Goal: Information Seeking & Learning: Learn about a topic

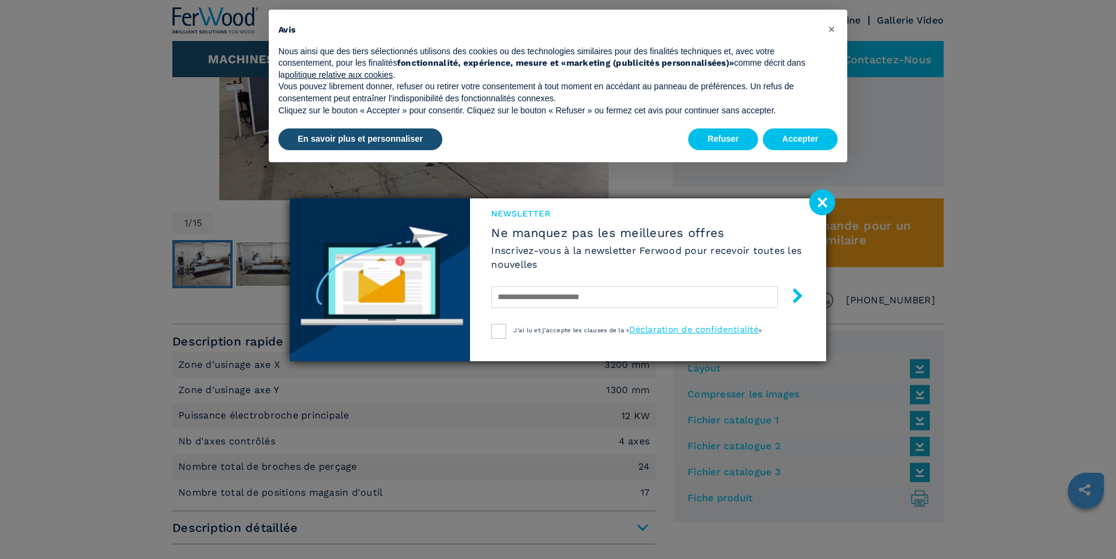
scroll to position [615, 0]
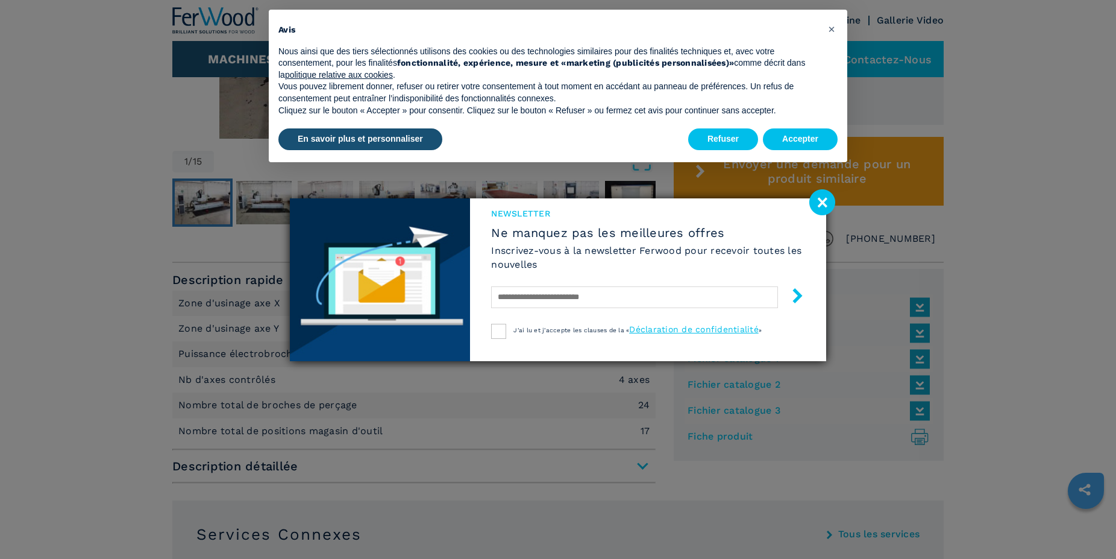
click at [824, 196] on image at bounding box center [822, 202] width 26 height 26
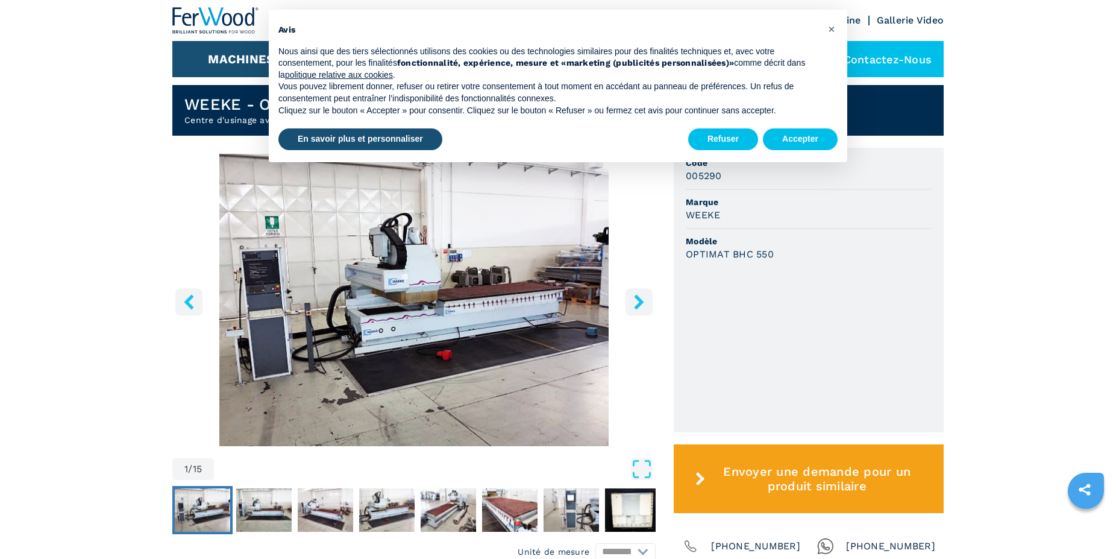
scroll to position [492, 0]
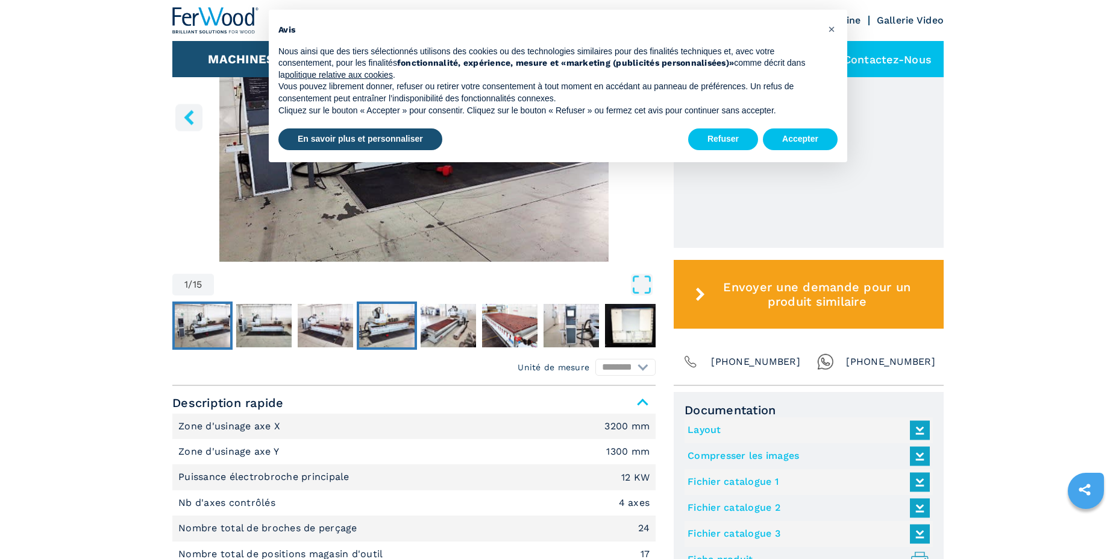
click at [391, 324] on img "Go to Slide 4" at bounding box center [386, 325] width 55 height 43
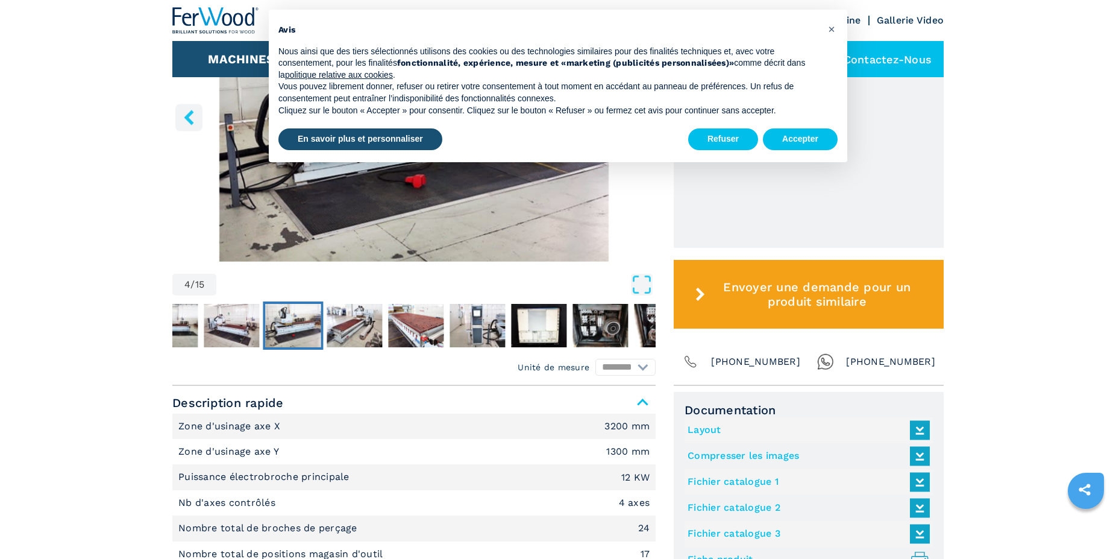
scroll to position [307, 0]
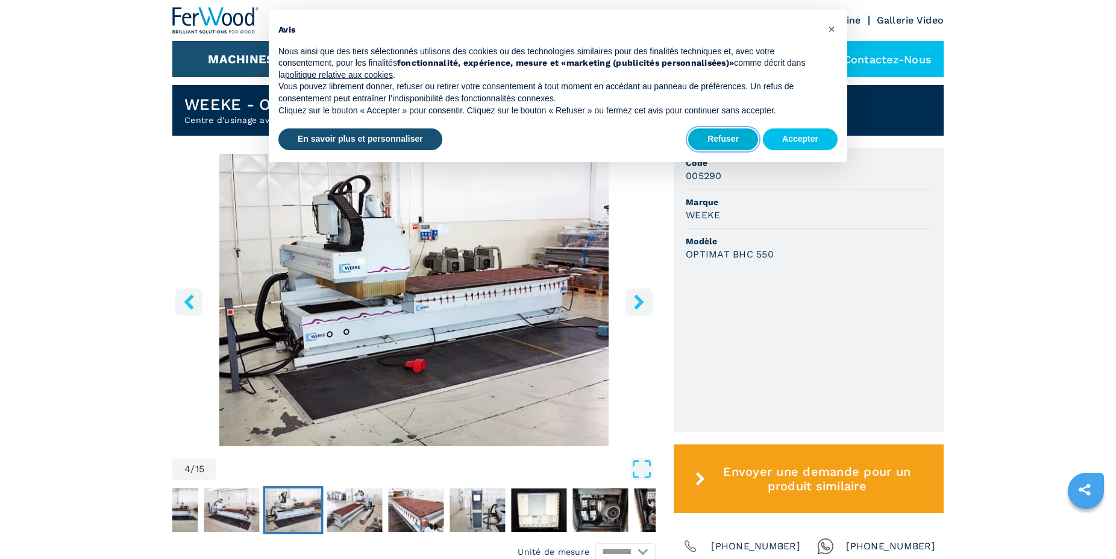
click at [729, 142] on button "Refuser" at bounding box center [723, 139] width 70 height 22
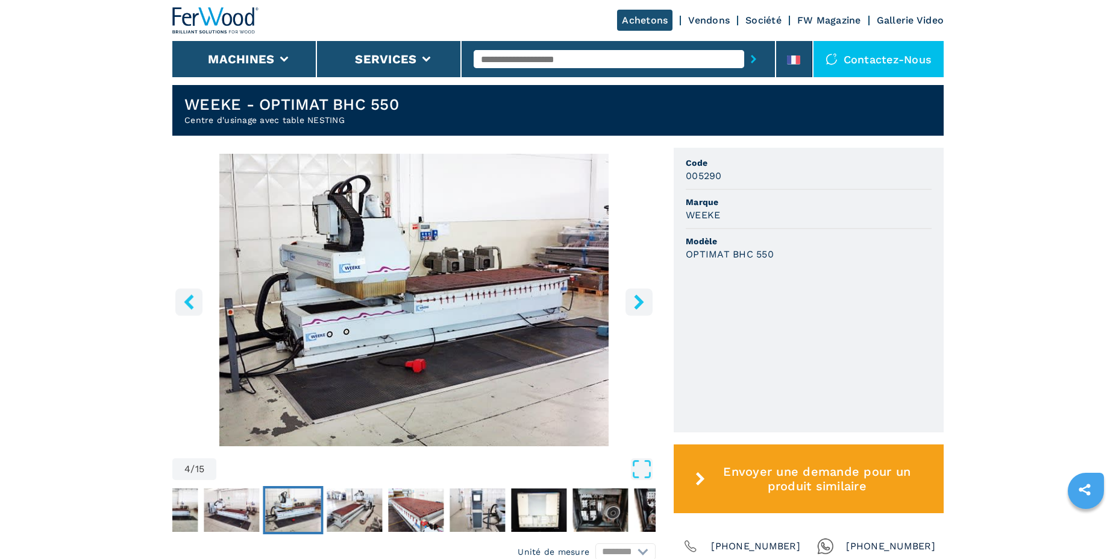
scroll to position [369, 0]
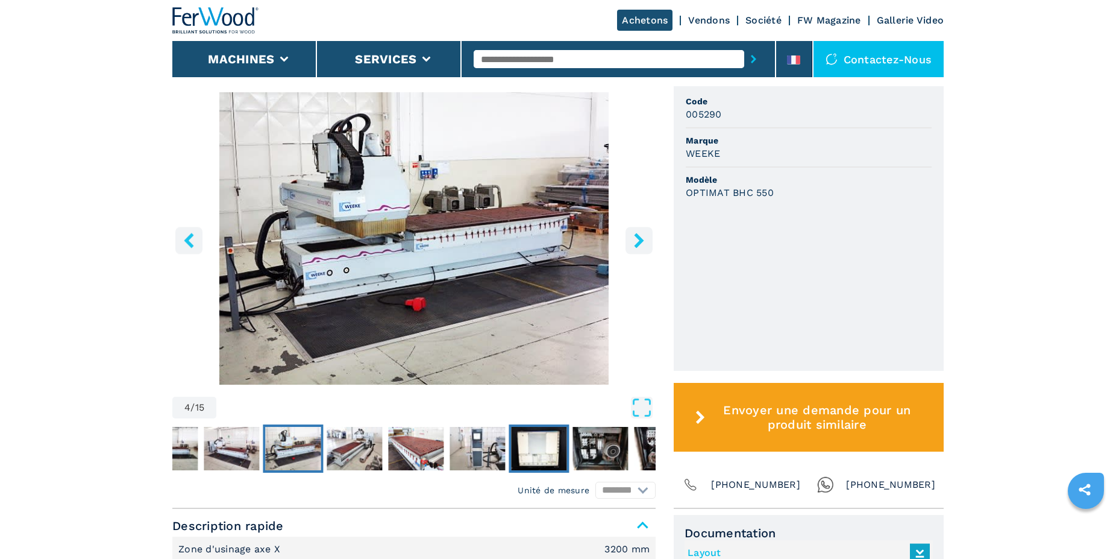
click at [545, 450] on img "Go to Slide 8" at bounding box center [538, 448] width 55 height 43
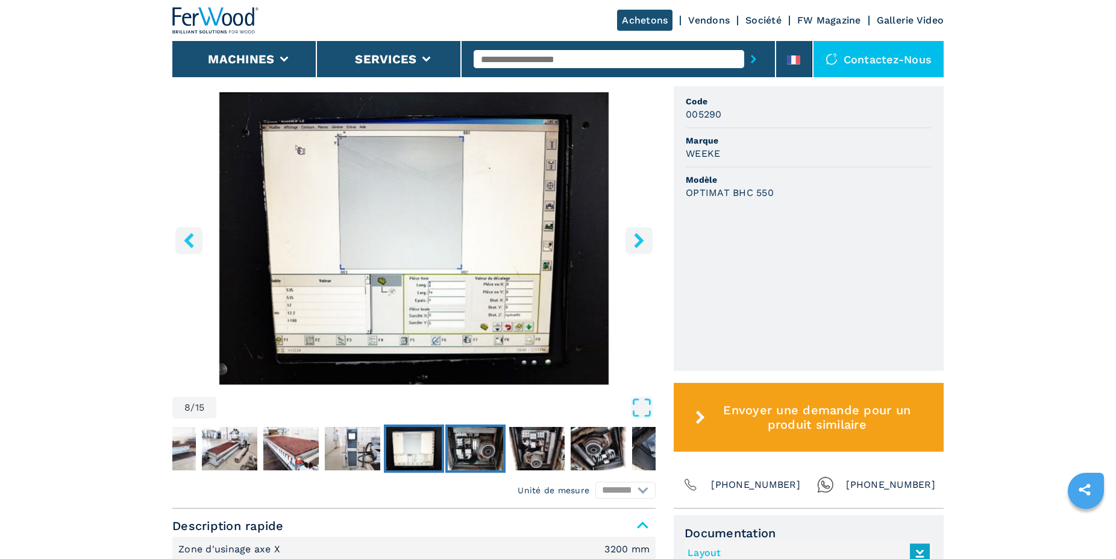
click at [460, 447] on img "Go to Slide 9" at bounding box center [475, 448] width 55 height 43
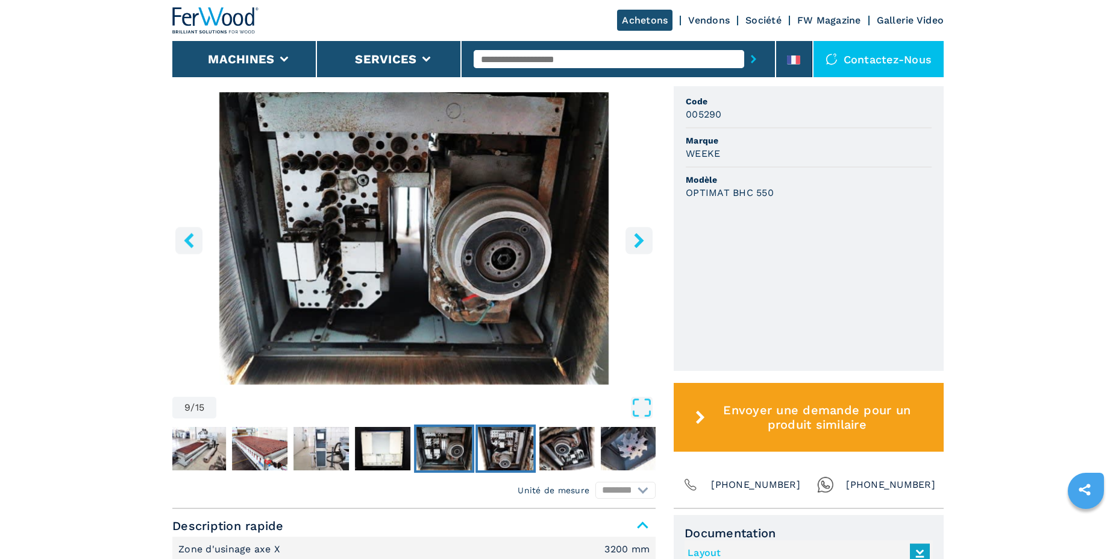
click at [488, 440] on img "Go to Slide 10" at bounding box center [505, 448] width 55 height 43
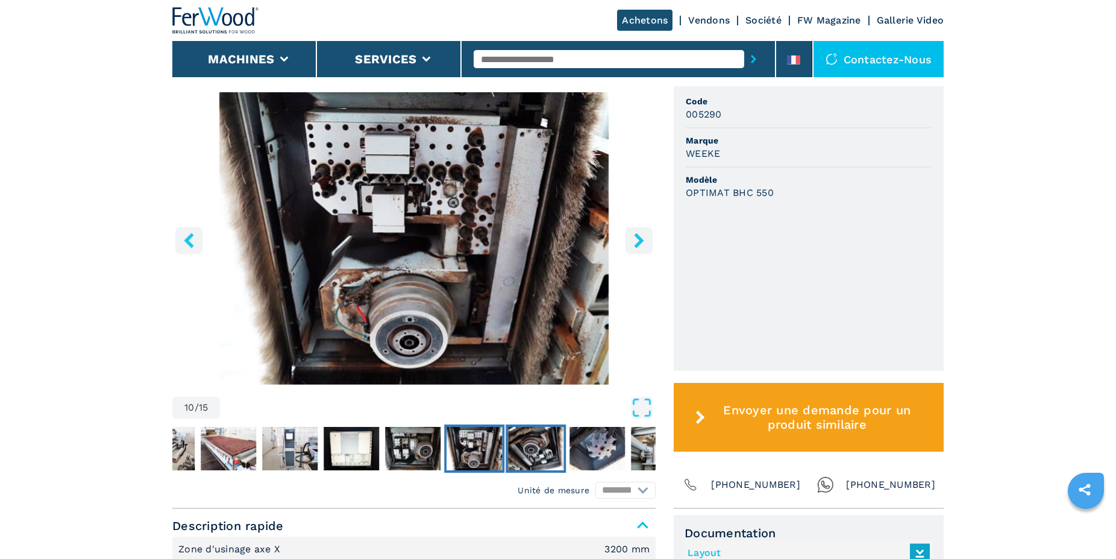
click at [532, 441] on img "Go to Slide 11" at bounding box center [535, 448] width 55 height 43
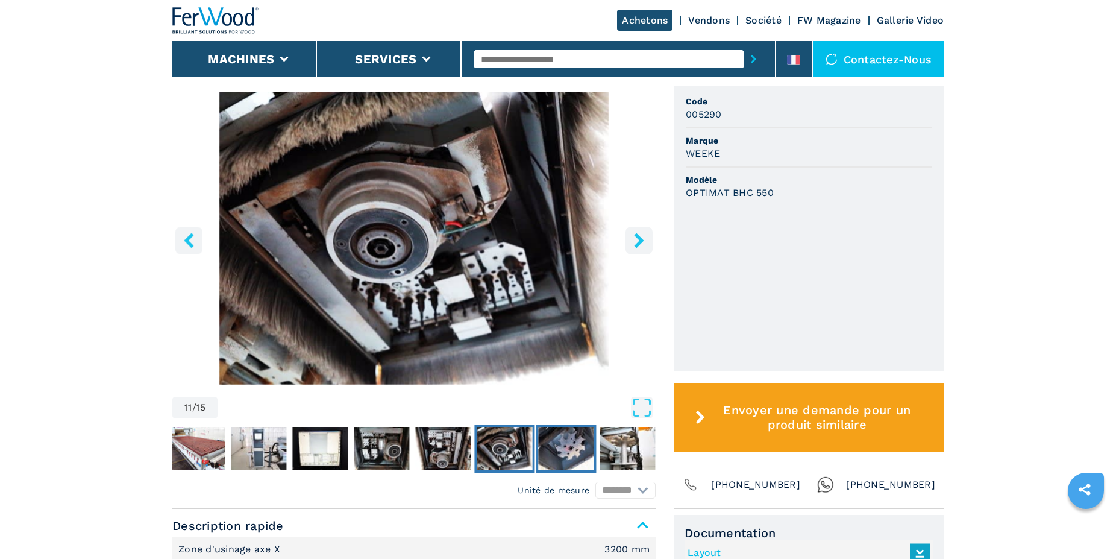
click at [556, 437] on img "Go to Slide 12" at bounding box center [565, 448] width 55 height 43
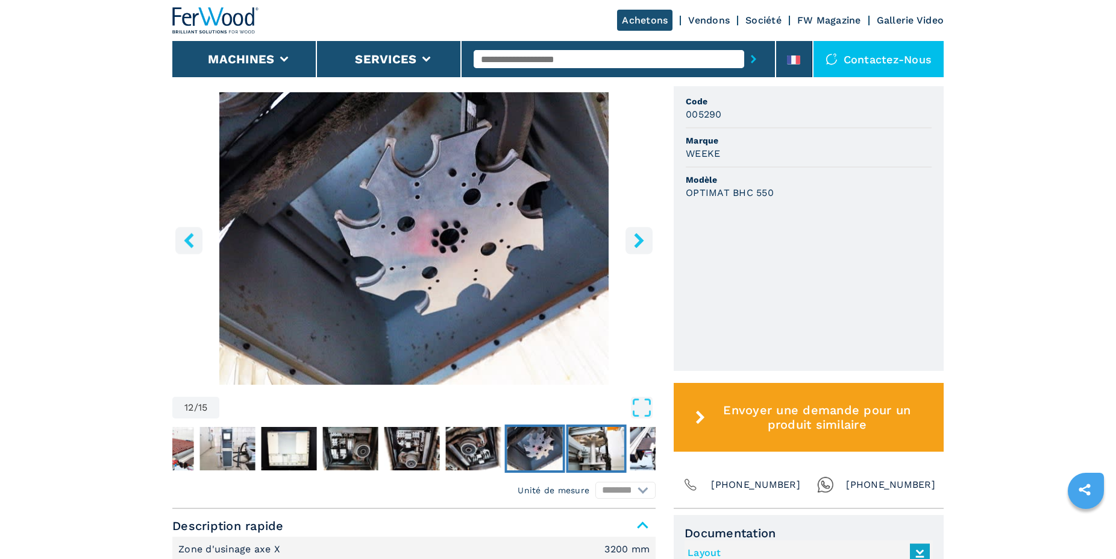
click at [592, 431] on img "Go to Slide 13" at bounding box center [596, 448] width 55 height 43
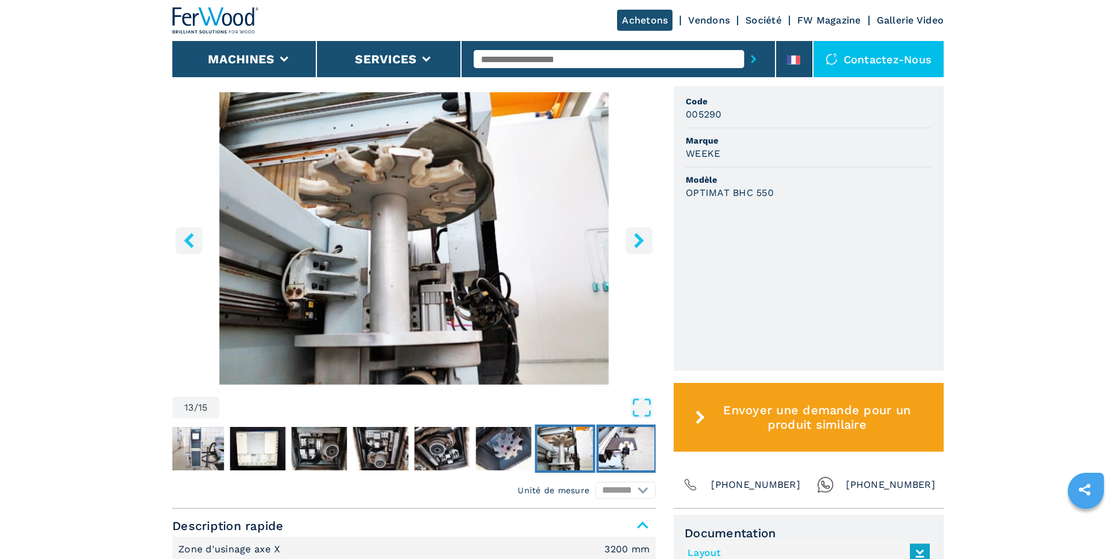
click at [627, 435] on img "Go to Slide 14" at bounding box center [626, 448] width 55 height 43
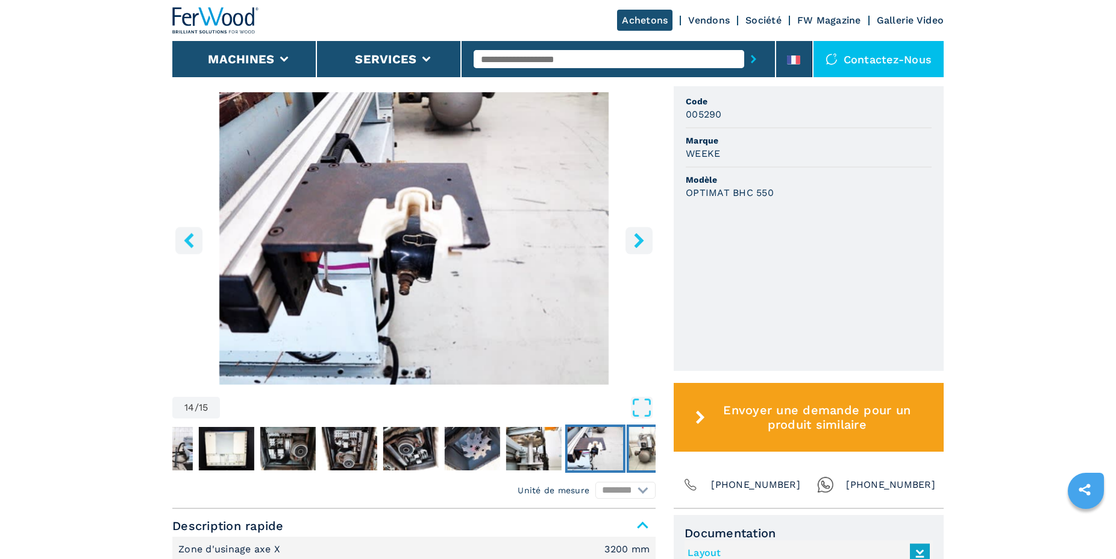
click at [640, 440] on img "Go to Slide 15" at bounding box center [656, 448] width 55 height 43
